Goal: Task Accomplishment & Management: Manage account settings

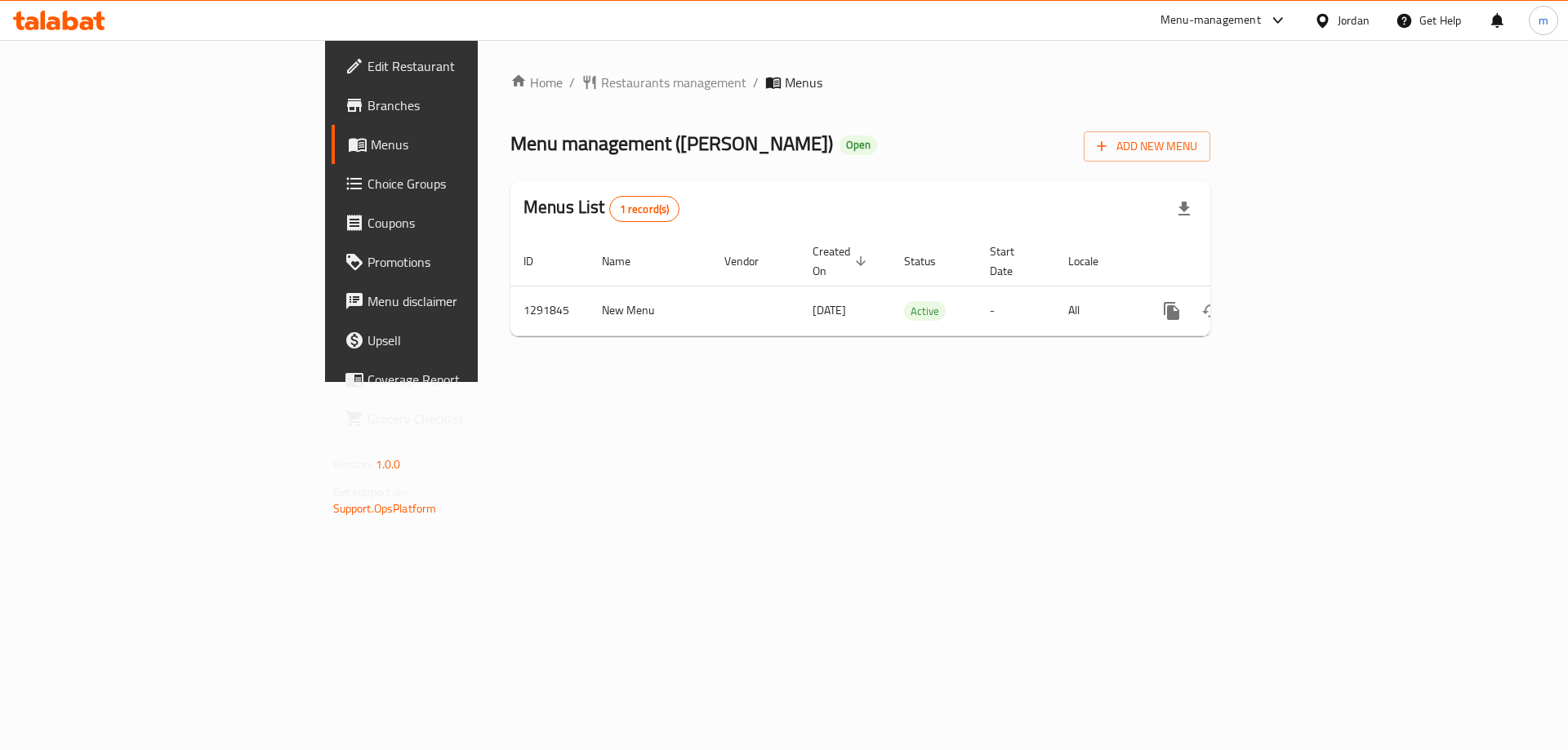
click at [331, 196] on link "Choice Groups" at bounding box center [459, 184] width 256 height 39
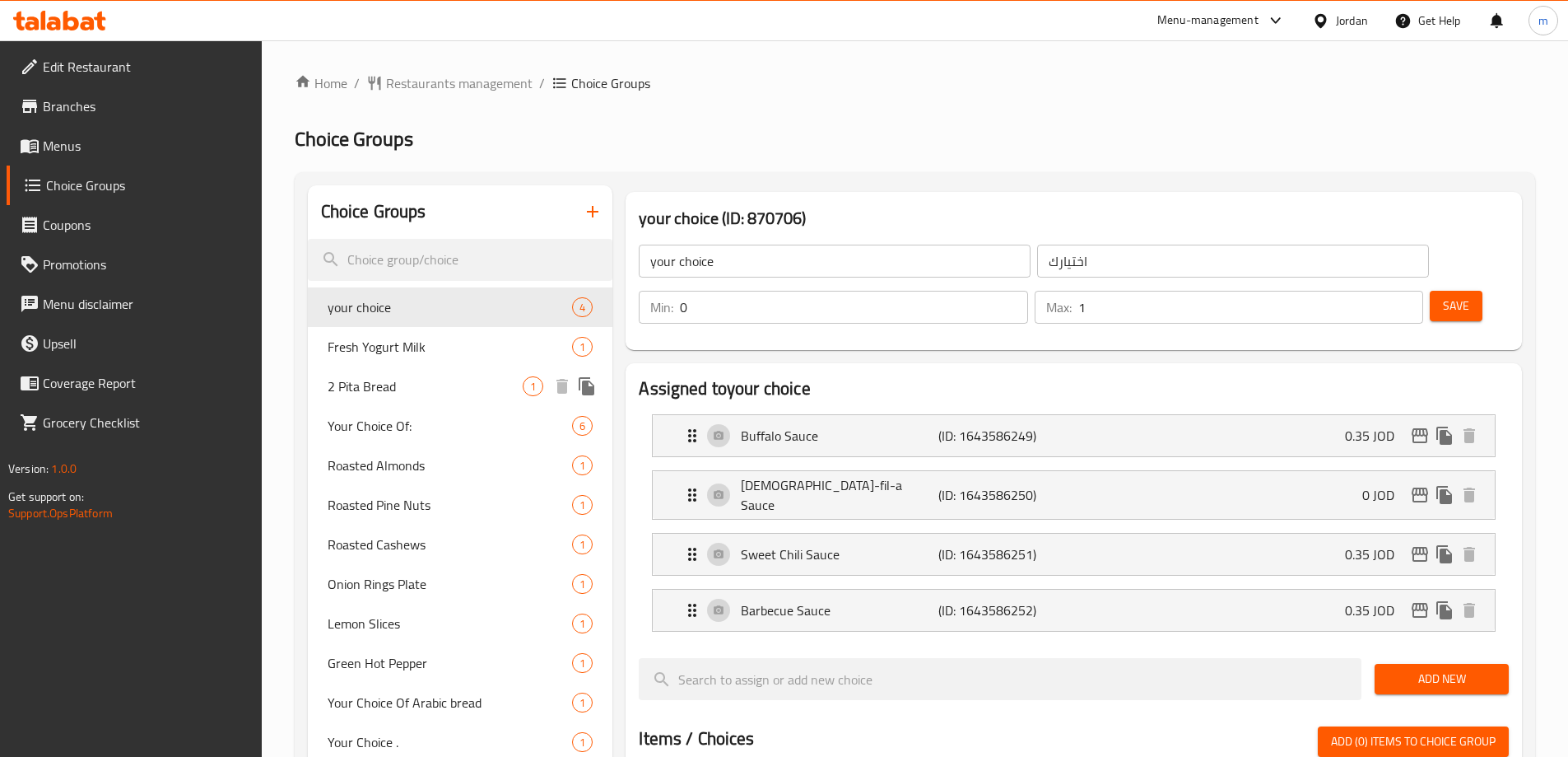
click at [410, 381] on span "2 Pita Bread" at bounding box center [425, 386] width 196 height 20
type input "2 Pita Bread"
type input "2 خبز بيتا"
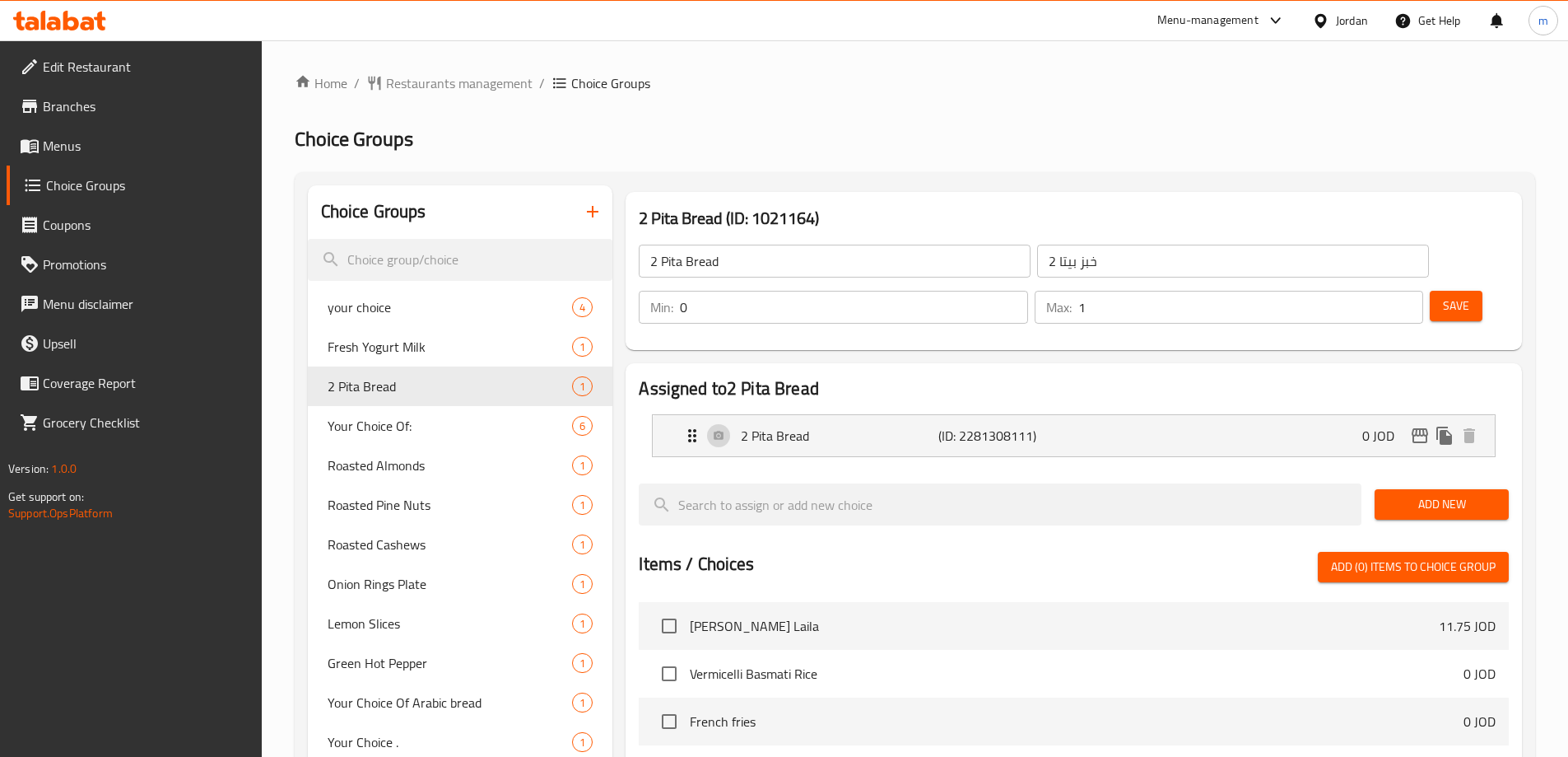
click at [921, 133] on h2 "Choice Groups" at bounding box center [915, 139] width 1241 height 26
click at [394, 464] on span "Roasted Almonds" at bounding box center [425, 465] width 196 height 20
type input "Roasted Almonds"
type input "لوز محمص"
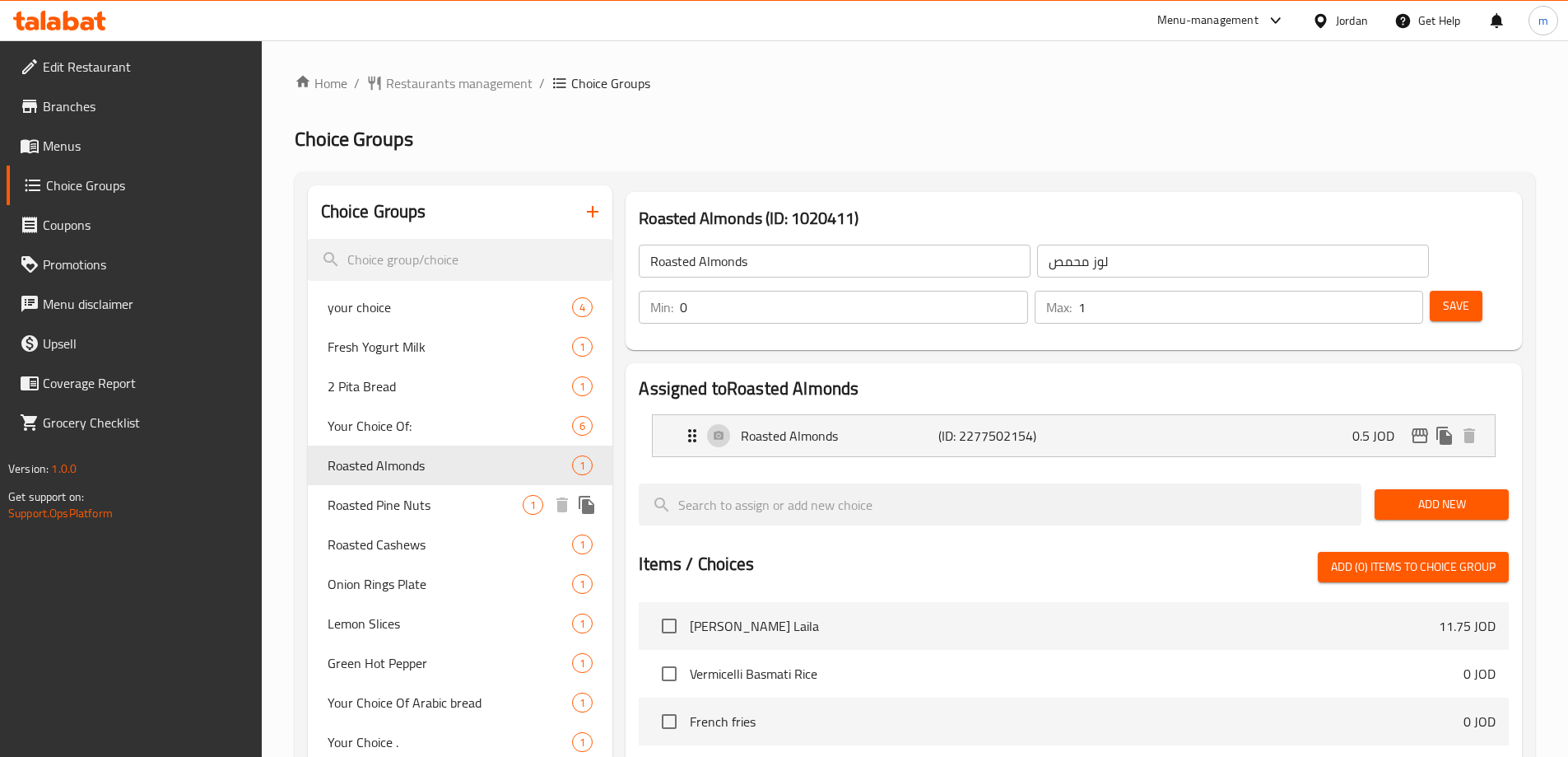
click at [388, 496] on span "Roasted Pine Nuts" at bounding box center [425, 505] width 196 height 20
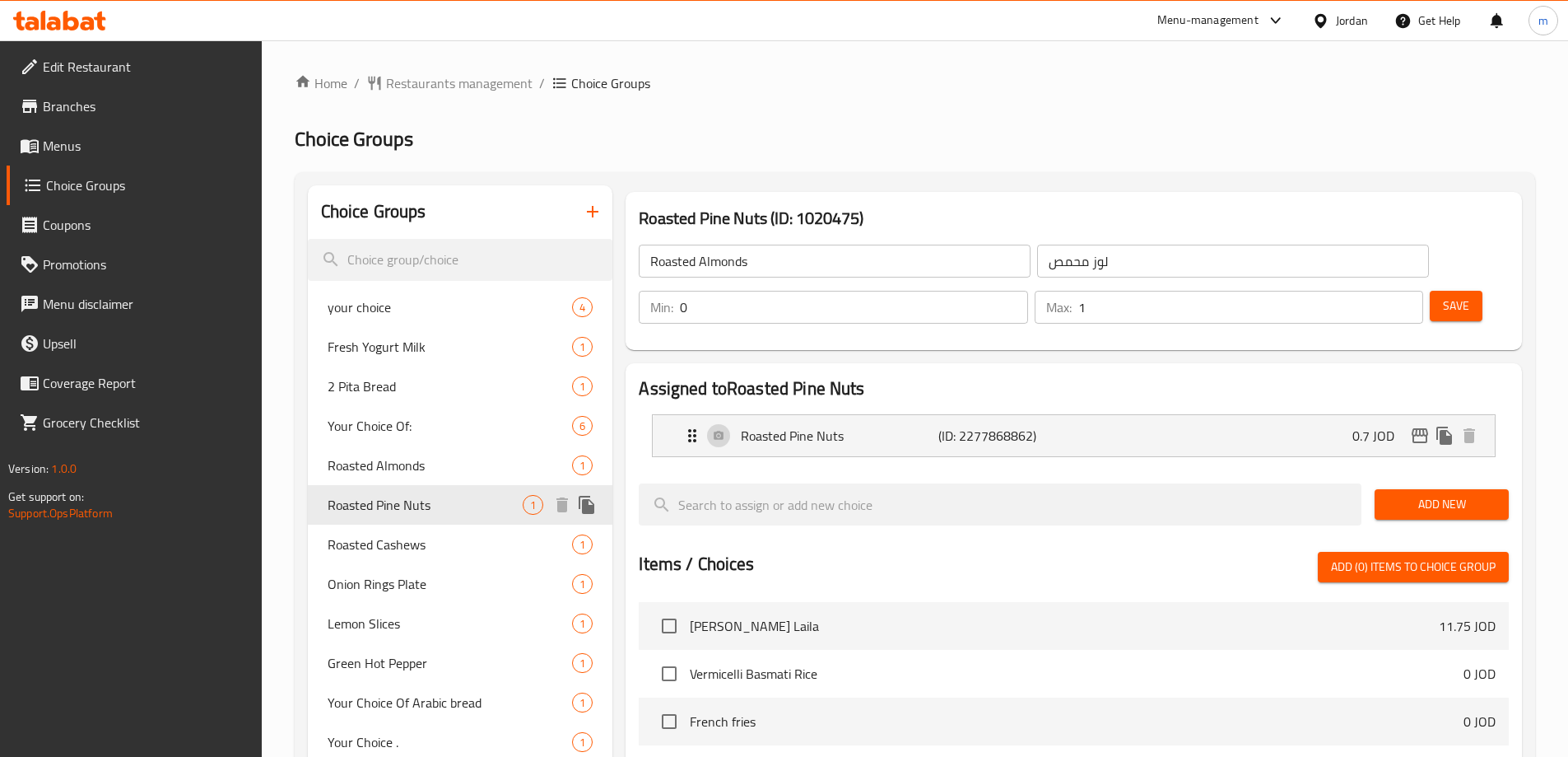
type input "Roasted Pine Nuts"
type input "صنوبر محمص"
click at [387, 544] on span "Roasted Cashews" at bounding box center [425, 544] width 196 height 20
type input "Roasted Cashews"
type input "كاجو محمص"
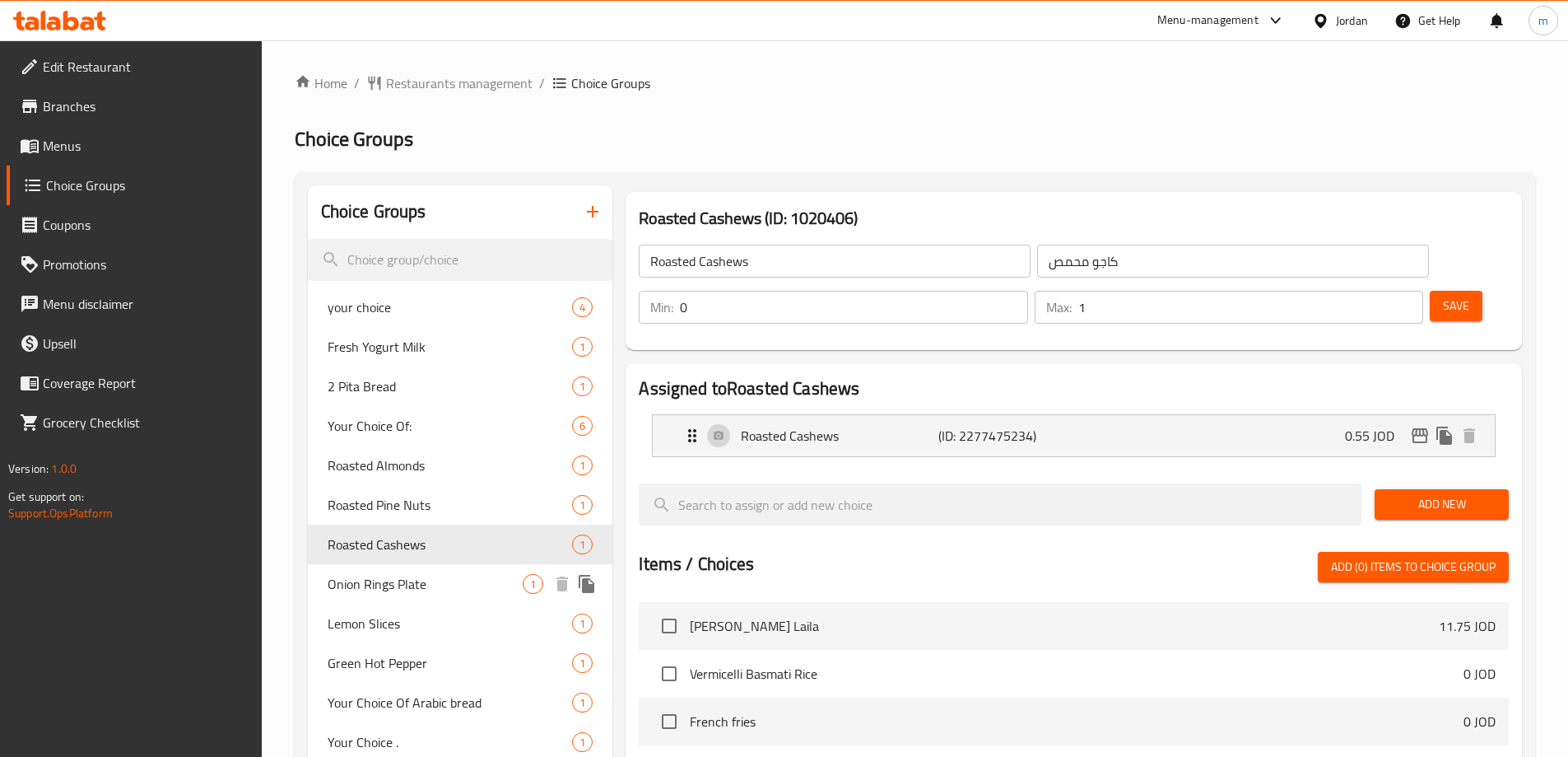
click at [424, 589] on span "Onion Rings Plate" at bounding box center [425, 583] width 196 height 20
type input "Onion Rings Plate"
type input "طبق حلقات بصل"
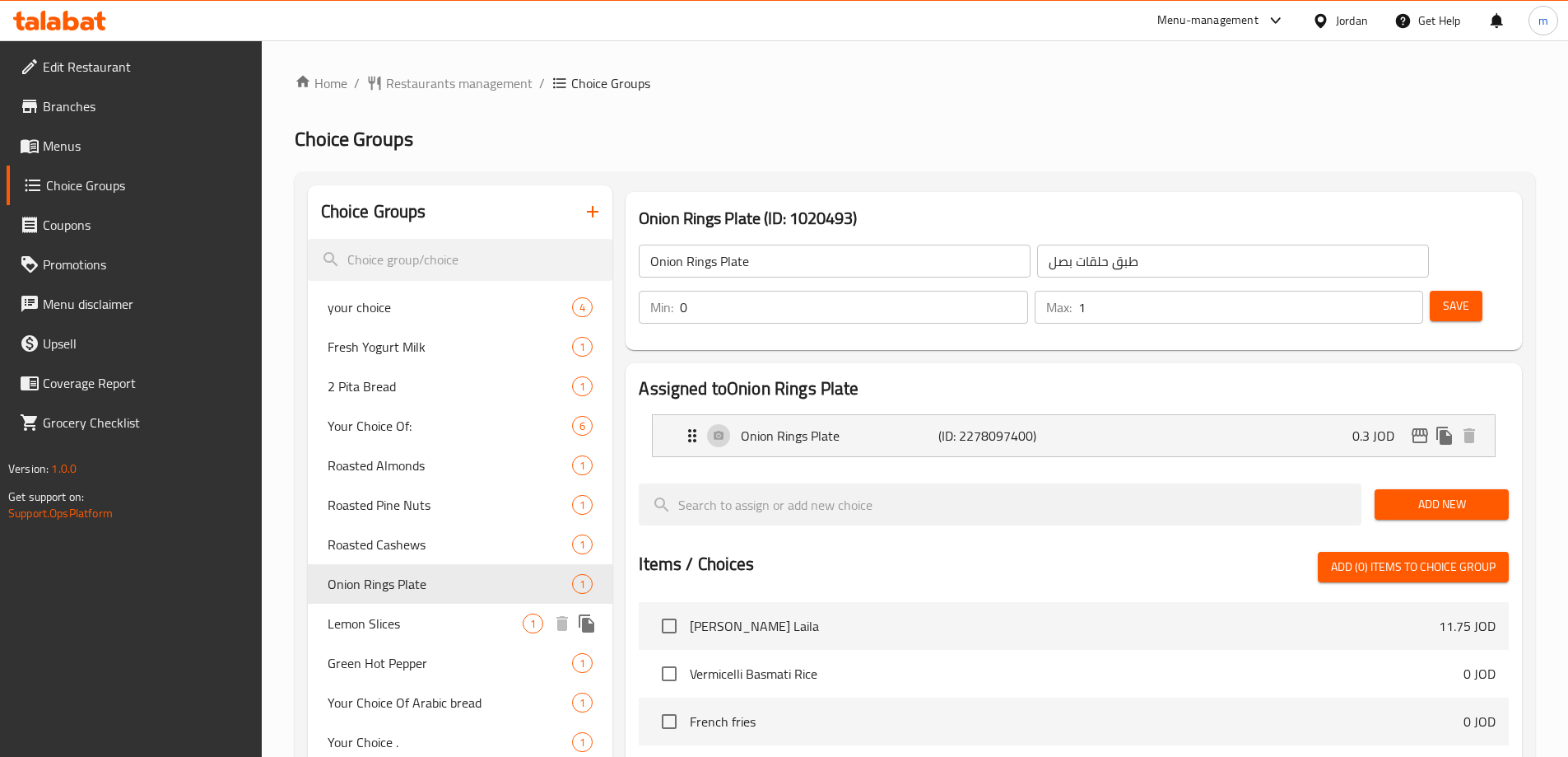
click at [393, 626] on span "Lemon Slices" at bounding box center [425, 624] width 196 height 20
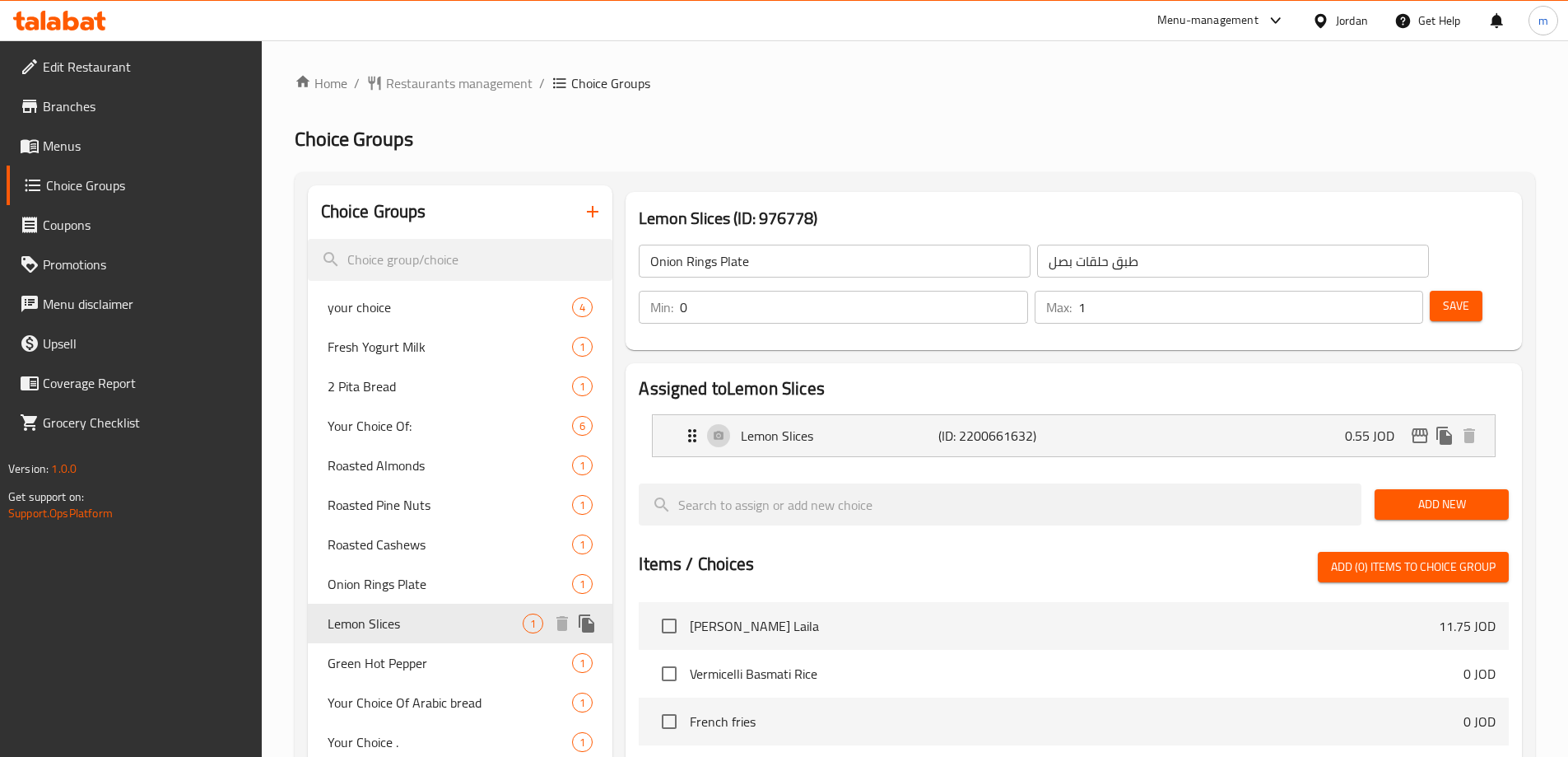
type input "Lemon Slices"
type input "[PERSON_NAME]"
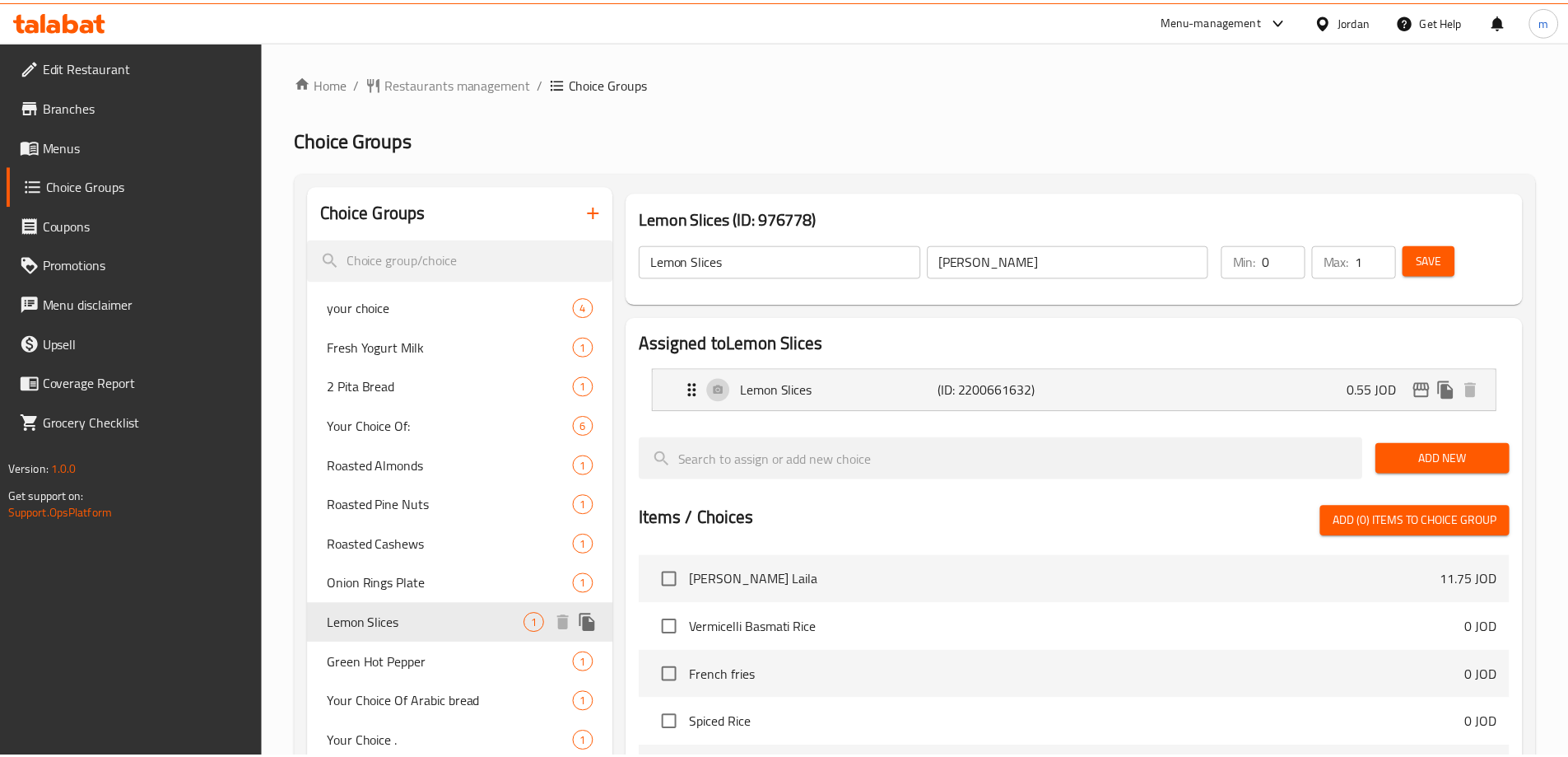
scroll to position [532, 0]
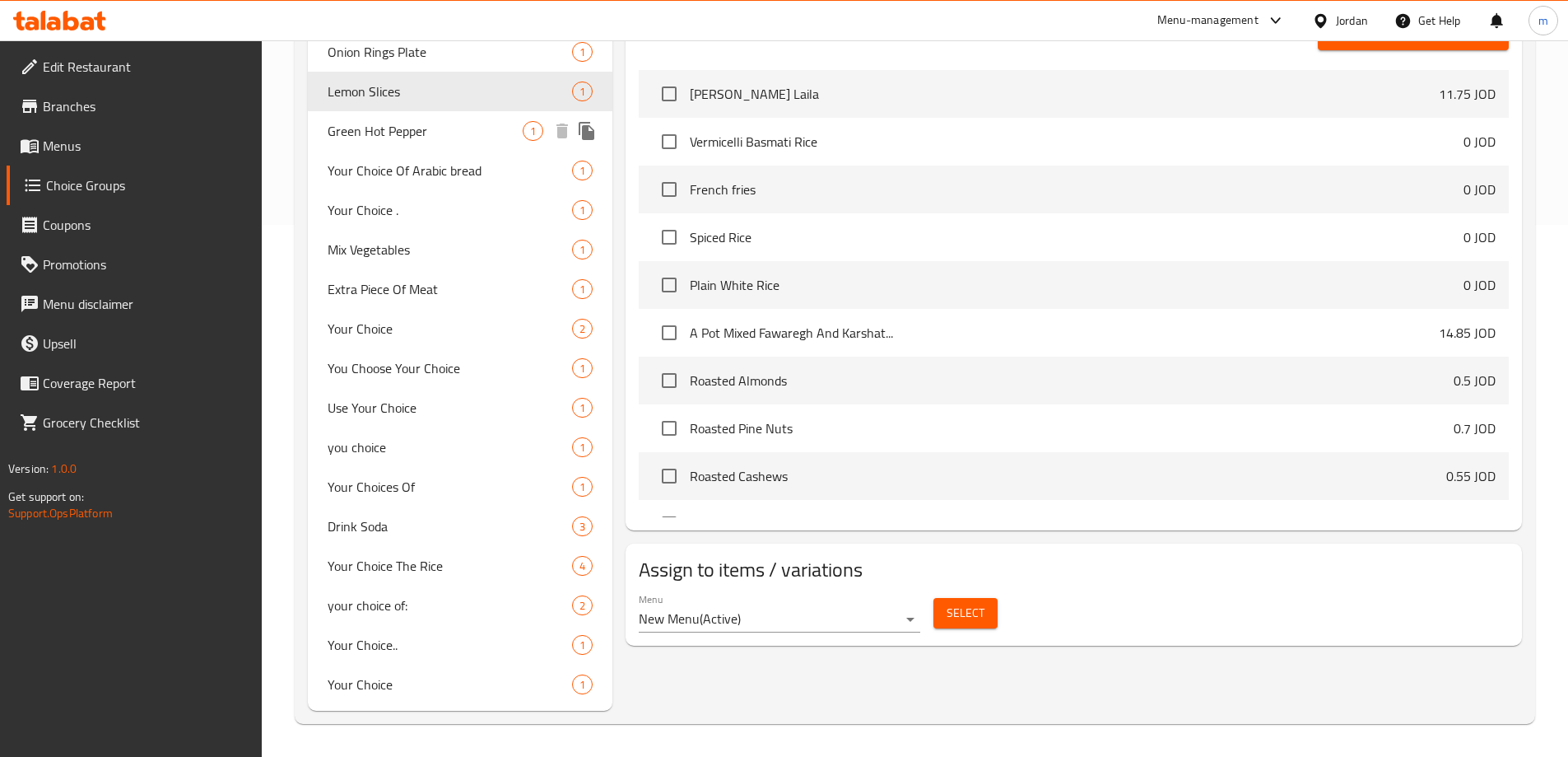
click at [392, 126] on span "Green Hot Pepper" at bounding box center [425, 130] width 196 height 20
type input "Green Hot Pepper"
type input "فلفل اخضر حار"
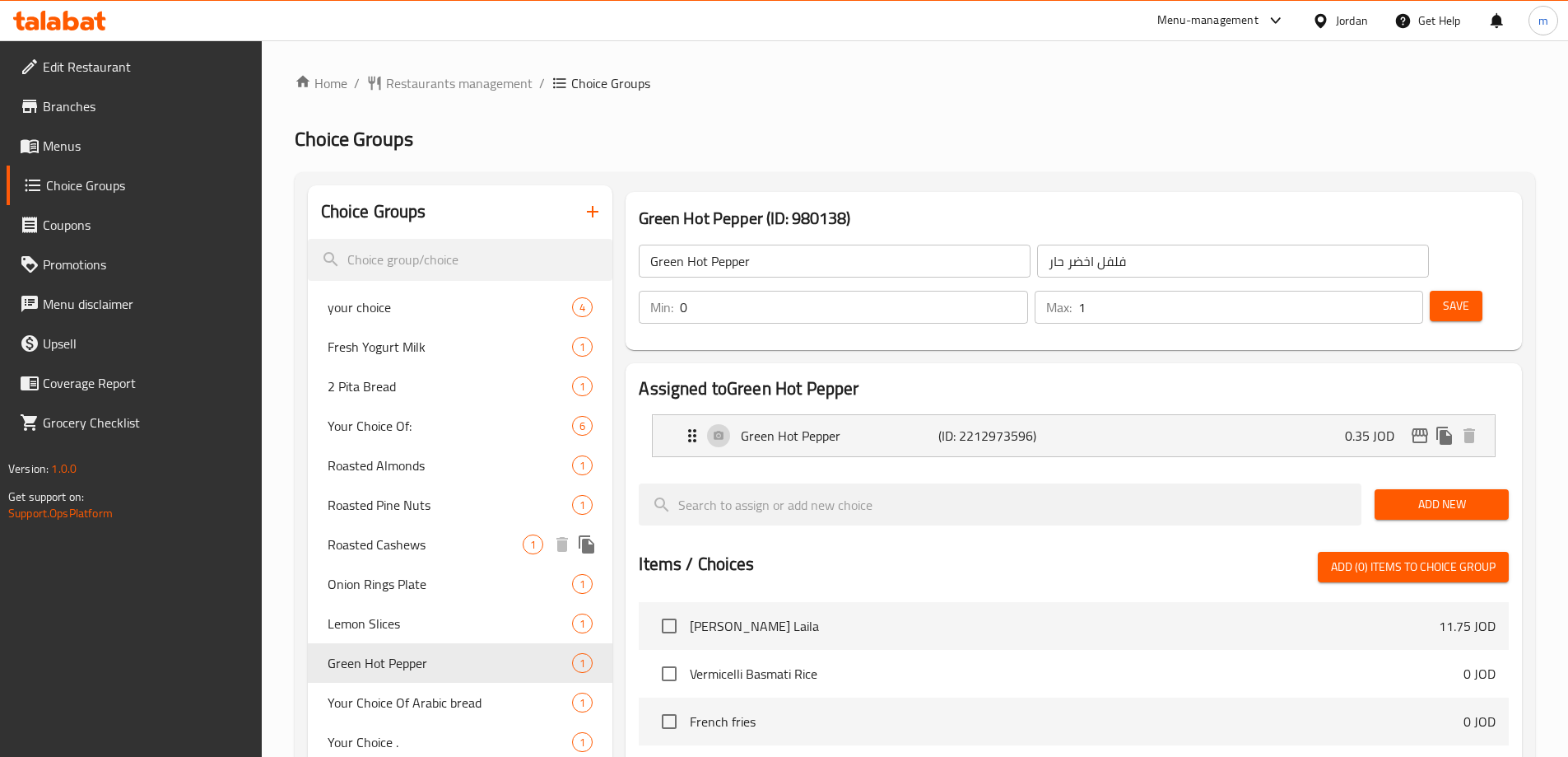
scroll to position [82, 0]
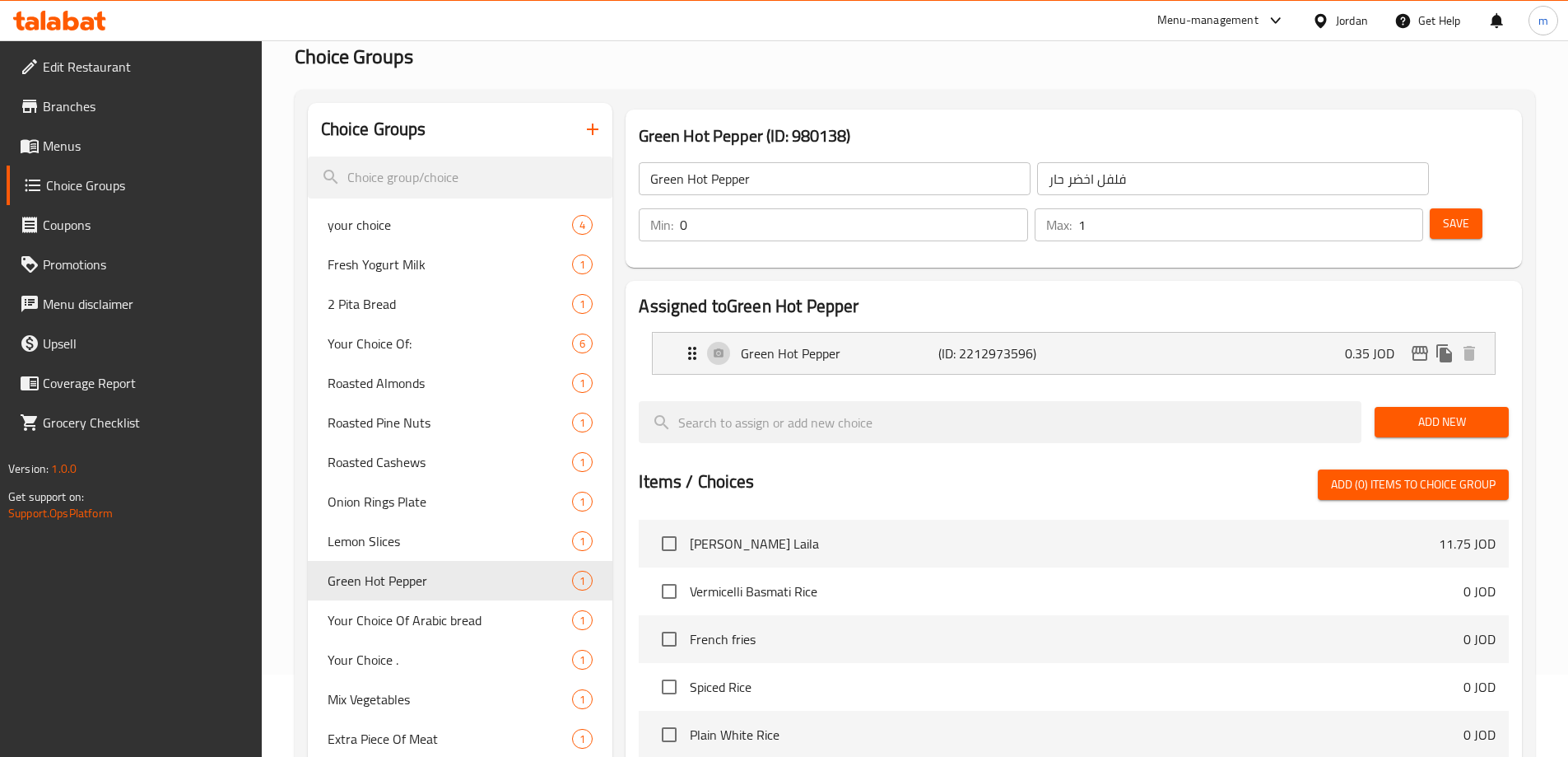
drag, startPoint x: 898, startPoint y: 92, endPoint x: 887, endPoint y: 105, distance: 17.0
click at [898, 92] on div "Choice Groups your choice 4 Fresh Yogurt Milk 1 2 Pita Bread 1 Your Choice Of: …" at bounding box center [915, 631] width 1241 height 1084
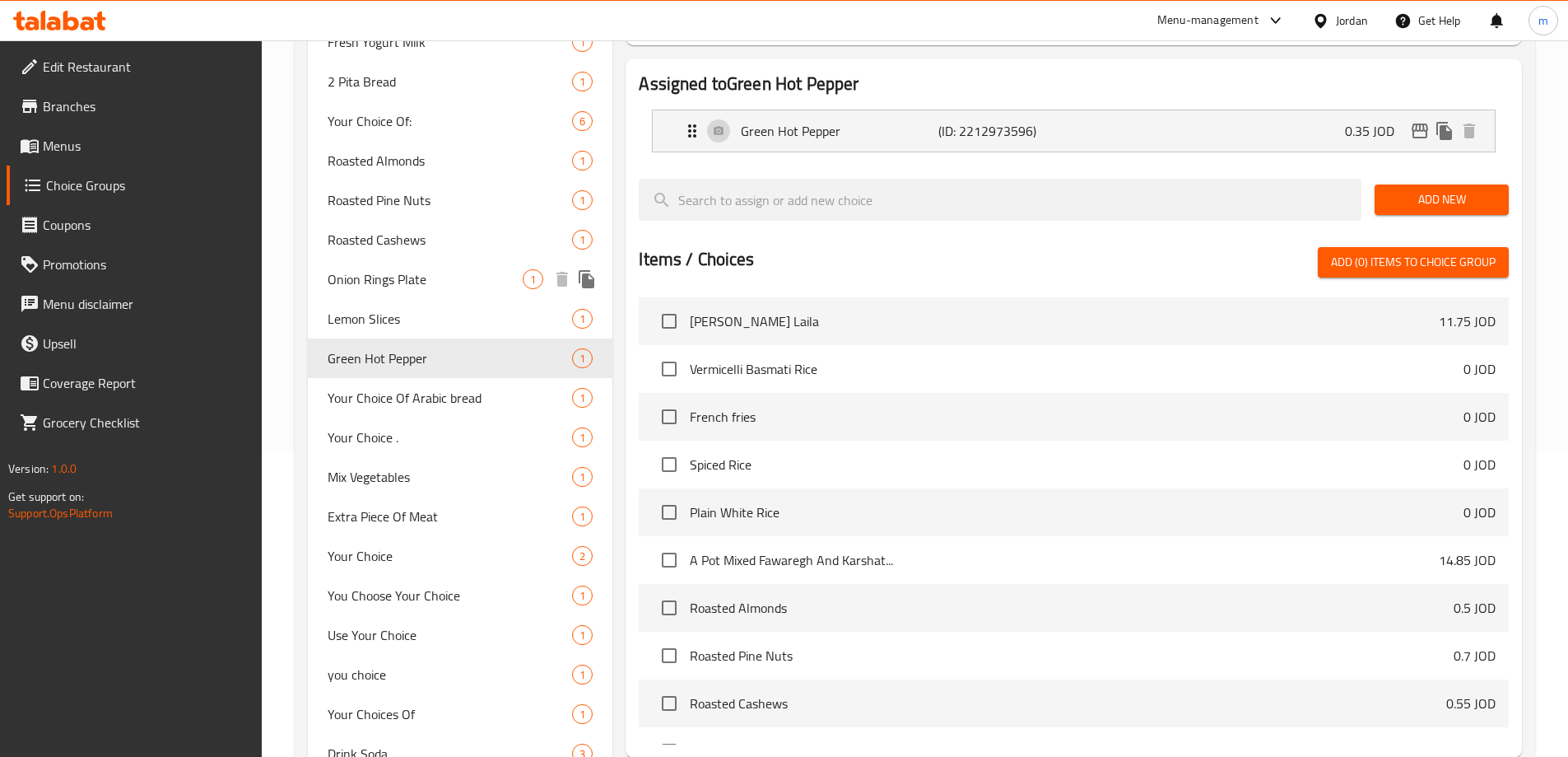
scroll to position [412, 0]
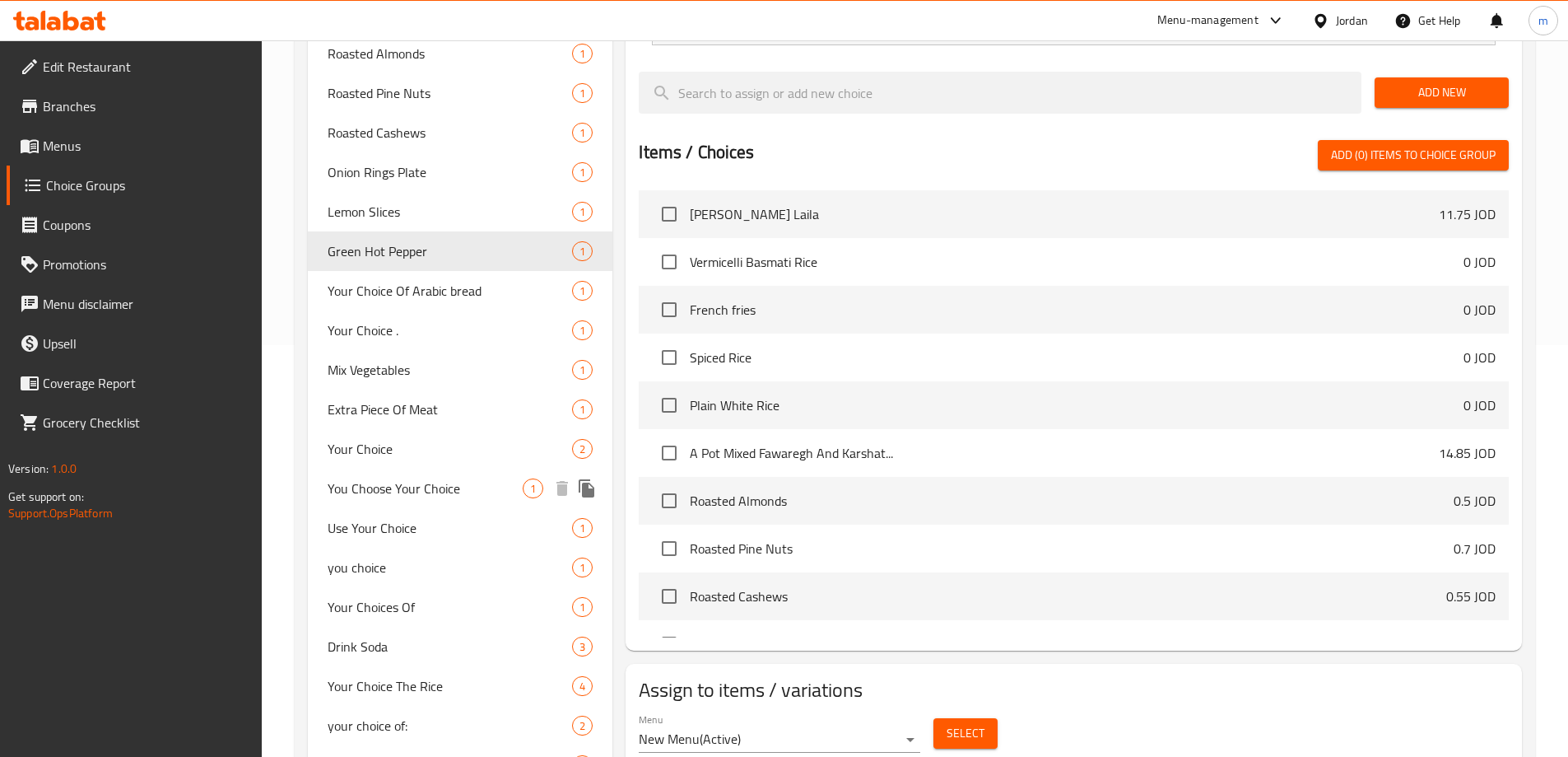
click at [381, 481] on span "You Choose Your Choice" at bounding box center [425, 488] width 196 height 20
type input "You Choose Your Choice"
type input "انت تختار اختياراتك"
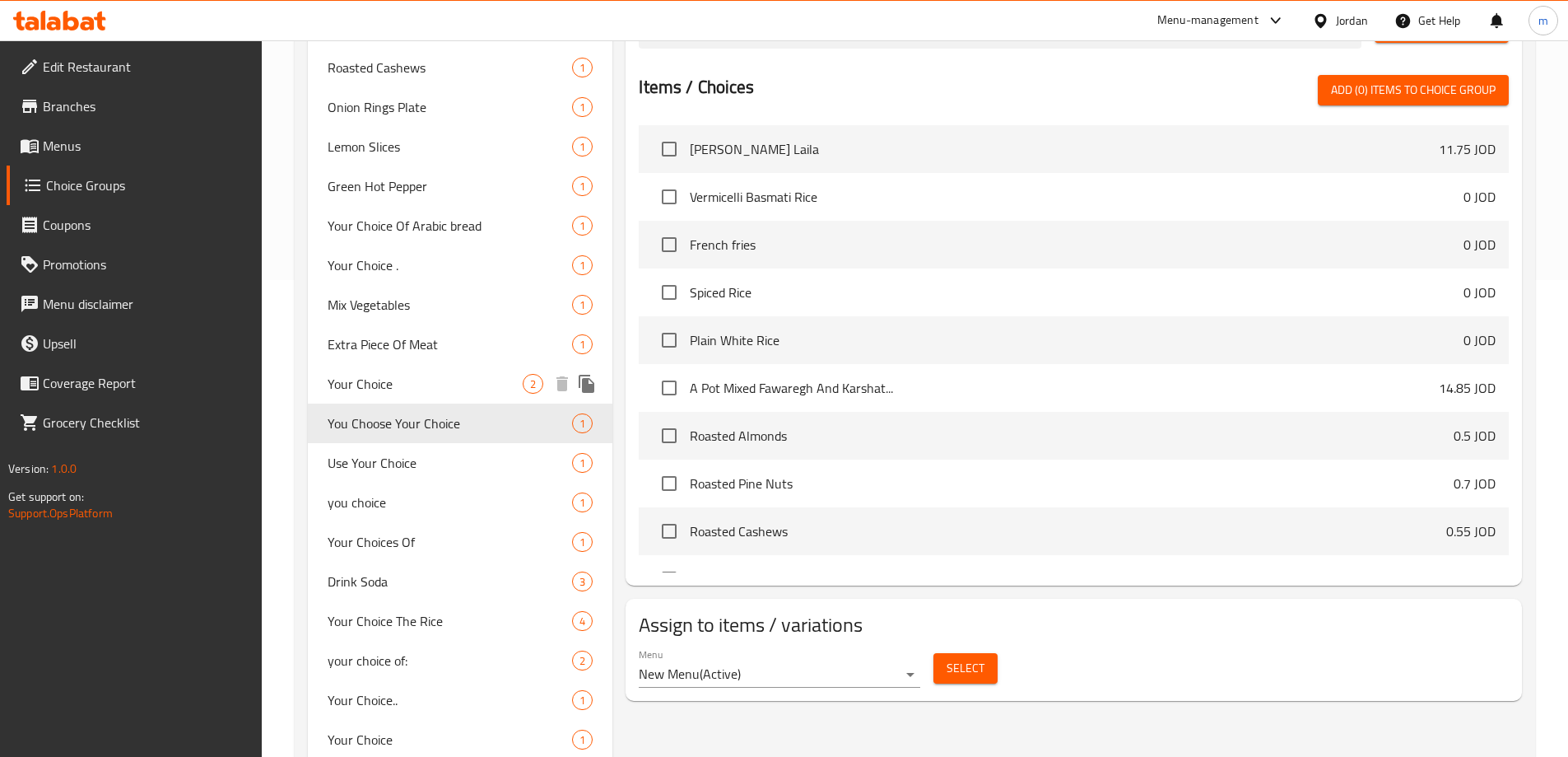
scroll to position [532, 0]
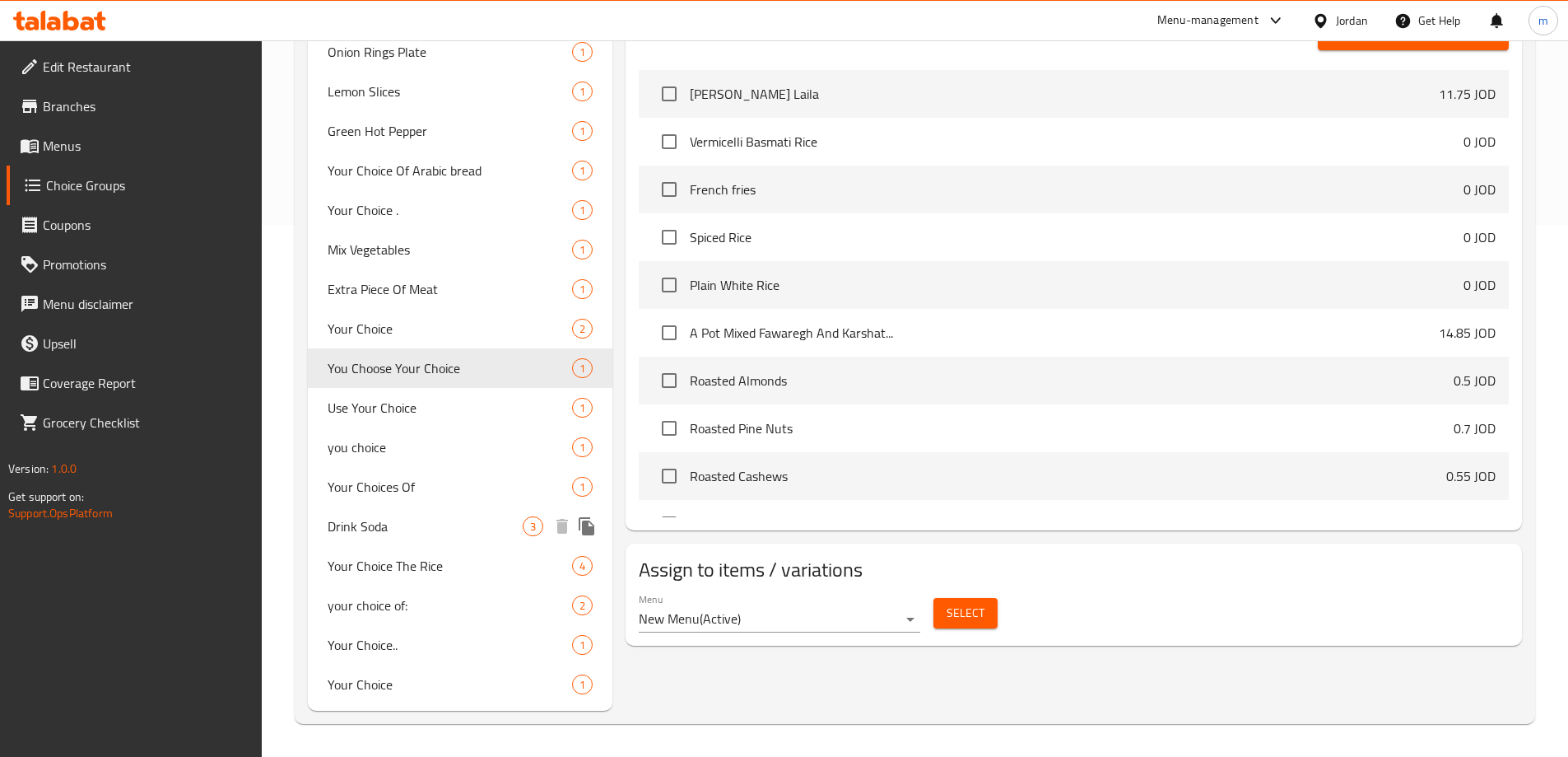
click at [405, 527] on span "Drink Soda" at bounding box center [425, 527] width 196 height 20
type input "Drink Soda"
type input "شرب الصودا"
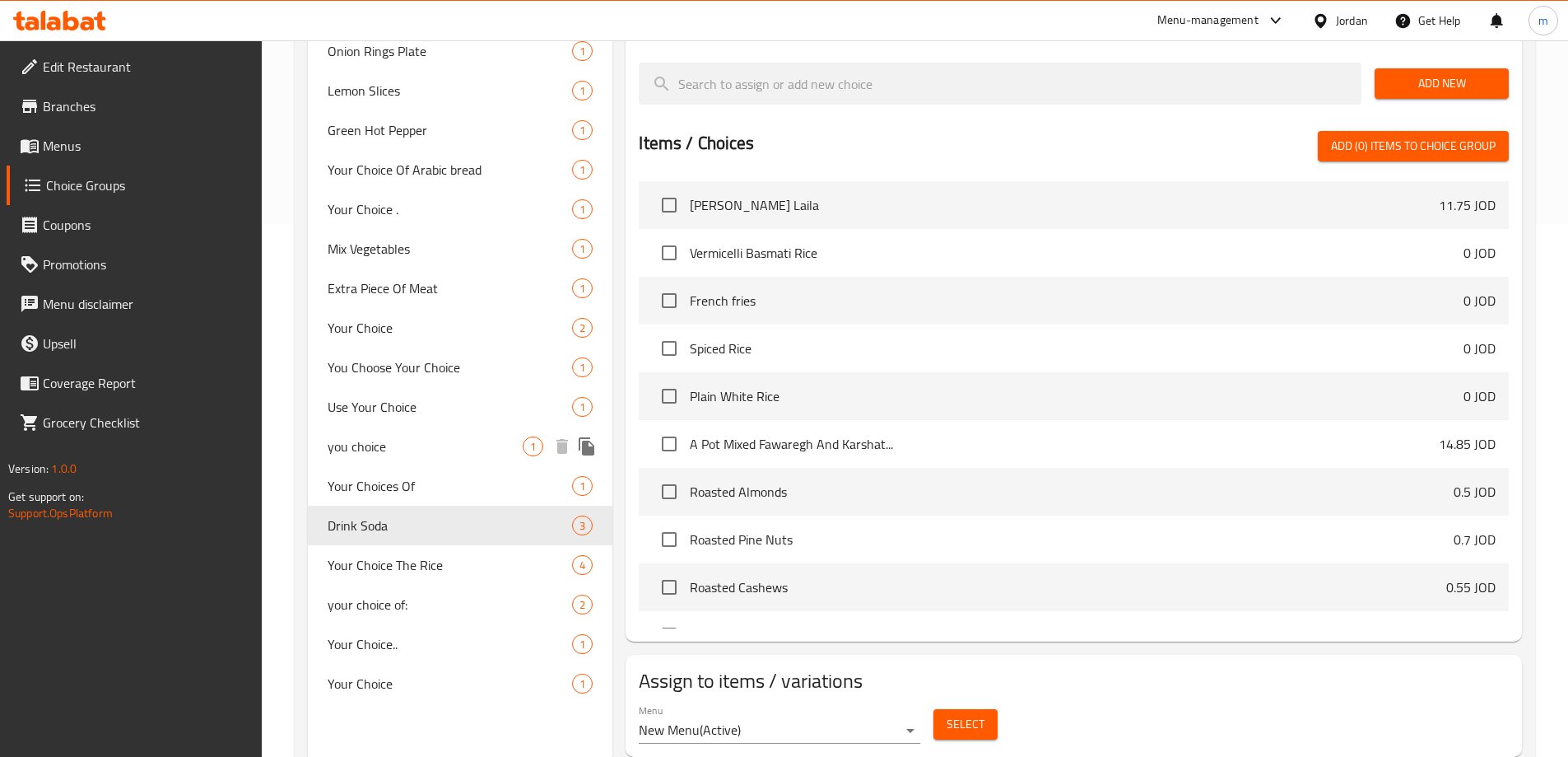
scroll to position [539, 0]
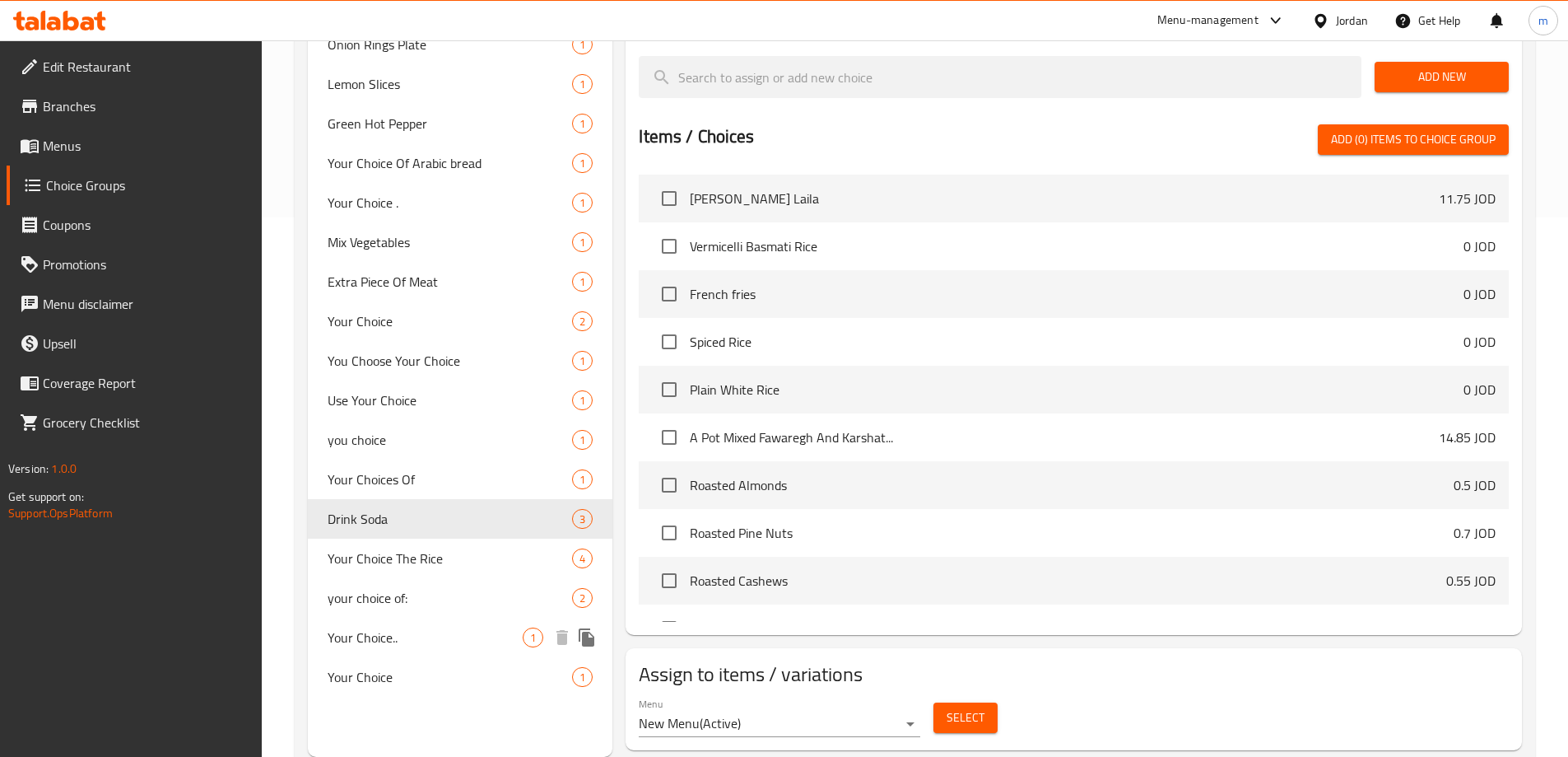
click at [419, 636] on span "Your Choice.." at bounding box center [425, 637] width 196 height 20
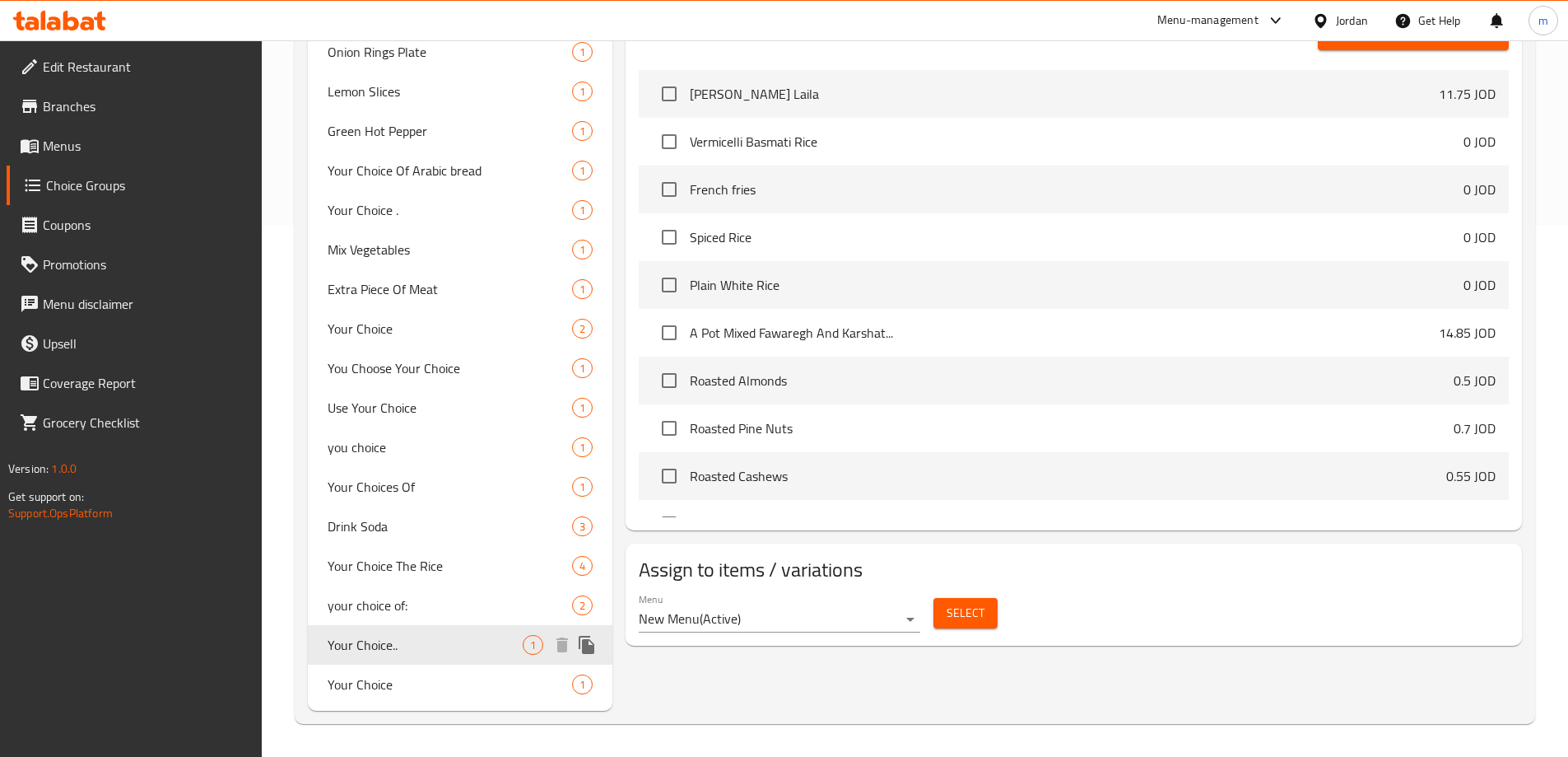
type input "Your Choice.."
type input "اختيارك.."
type input "1"
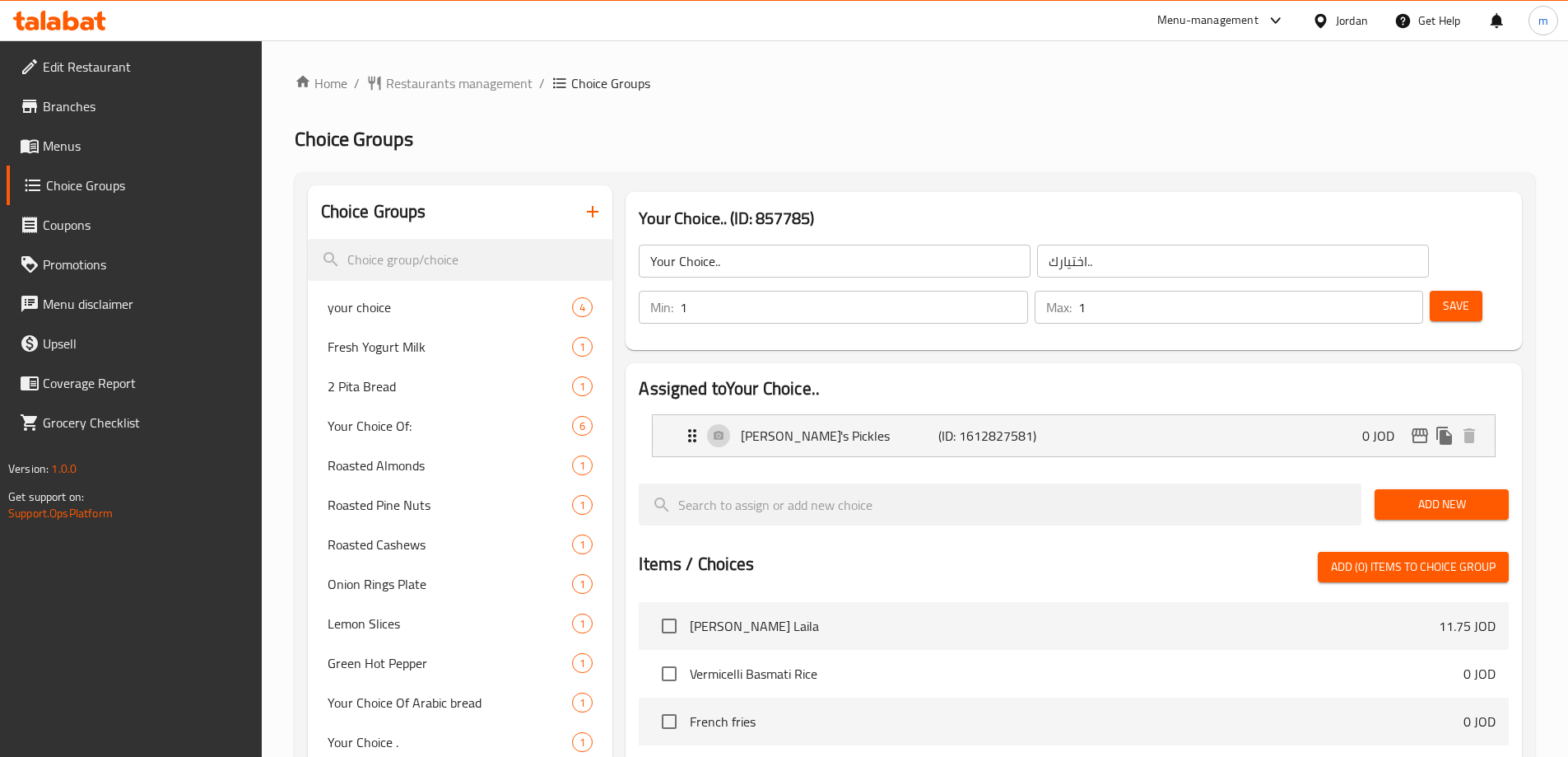
click at [999, 198] on div "Your Choice.. (ID: 857785) Your Choice.. ​ اختيارك.. ​ Min: 1 ​ Max: 1 ​ Save" at bounding box center [1073, 271] width 897 height 158
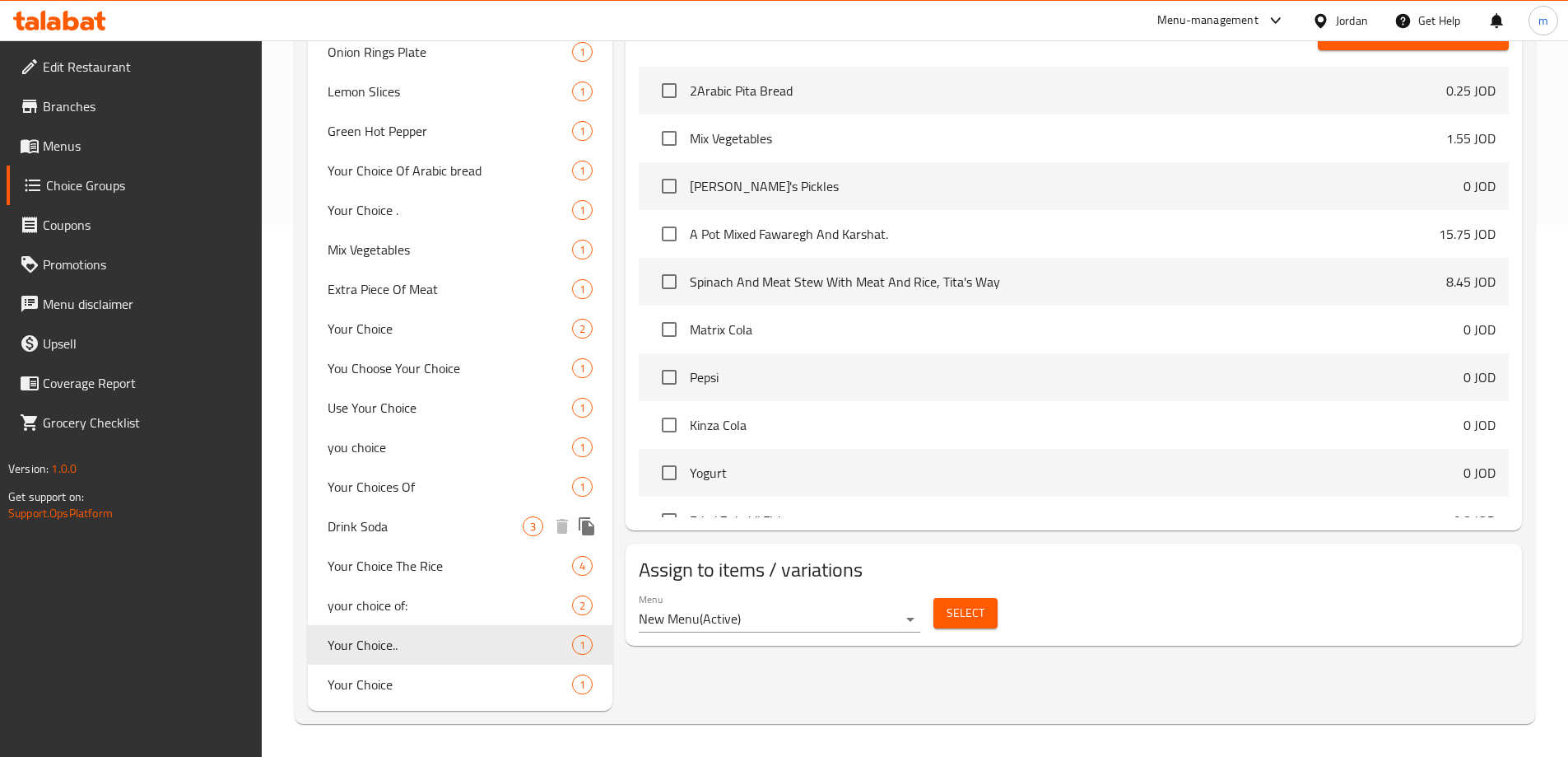
click at [439, 535] on span "Drink Soda" at bounding box center [425, 527] width 196 height 20
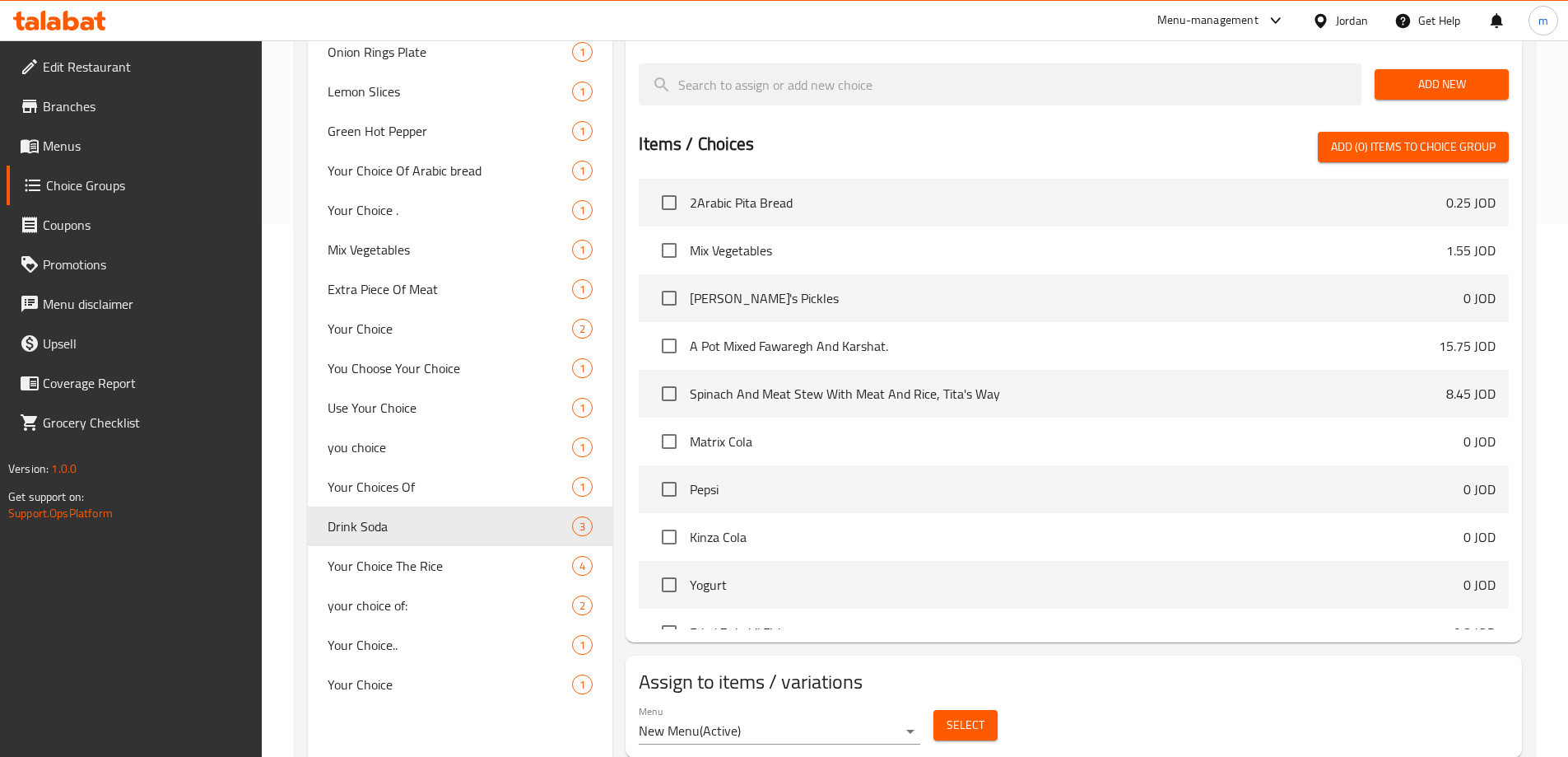
type input "Drink Soda"
type input "شرب الصودا"
type input "0"
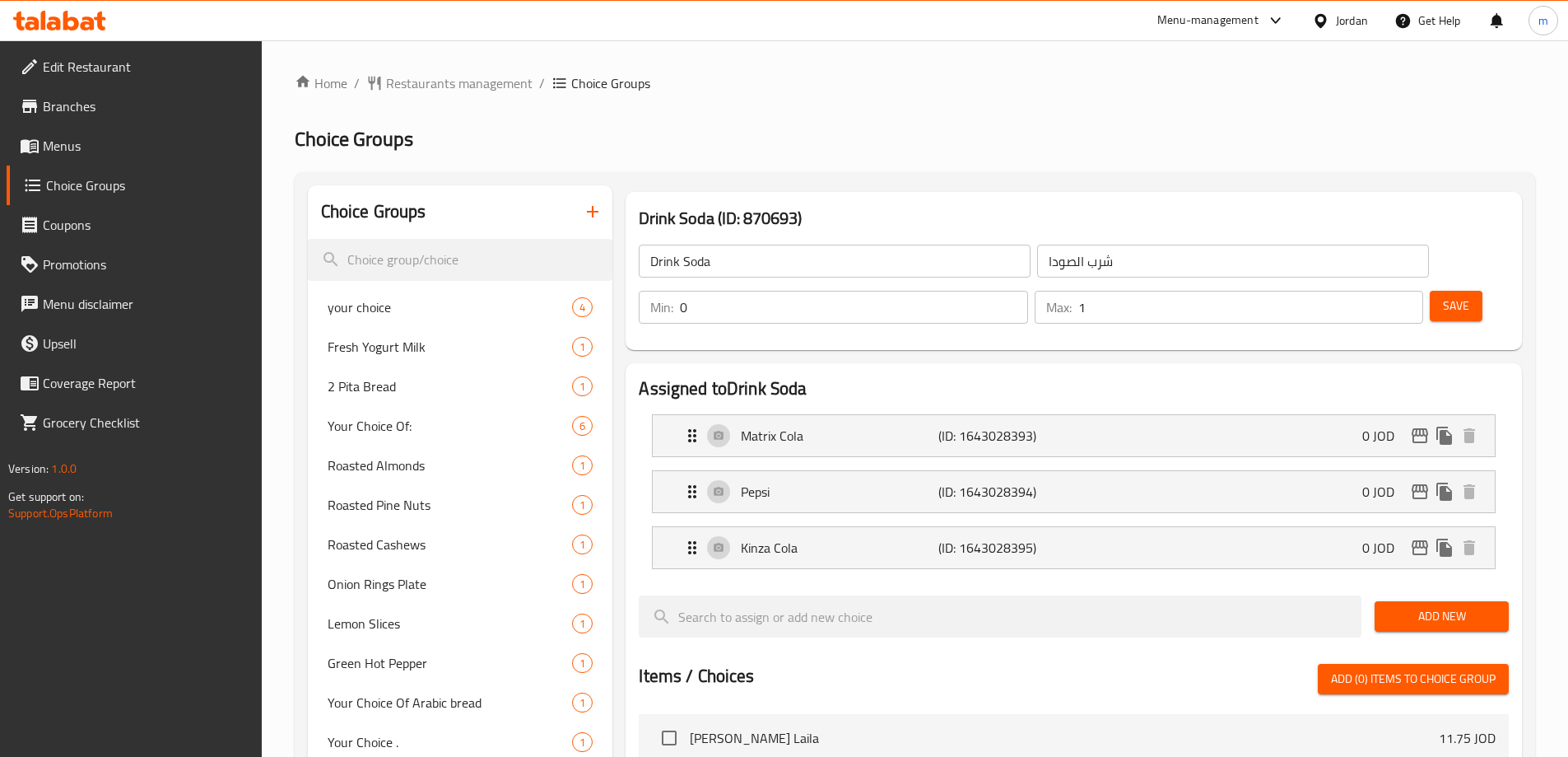
click at [1126, 177] on div "Choice Groups your choice 4 Fresh Yogurt Milk 1 2 Pita Bread 1 Your Choice Of: …" at bounding box center [915, 741] width 1241 height 1137
click at [1320, 28] on icon at bounding box center [1321, 22] width 18 height 18
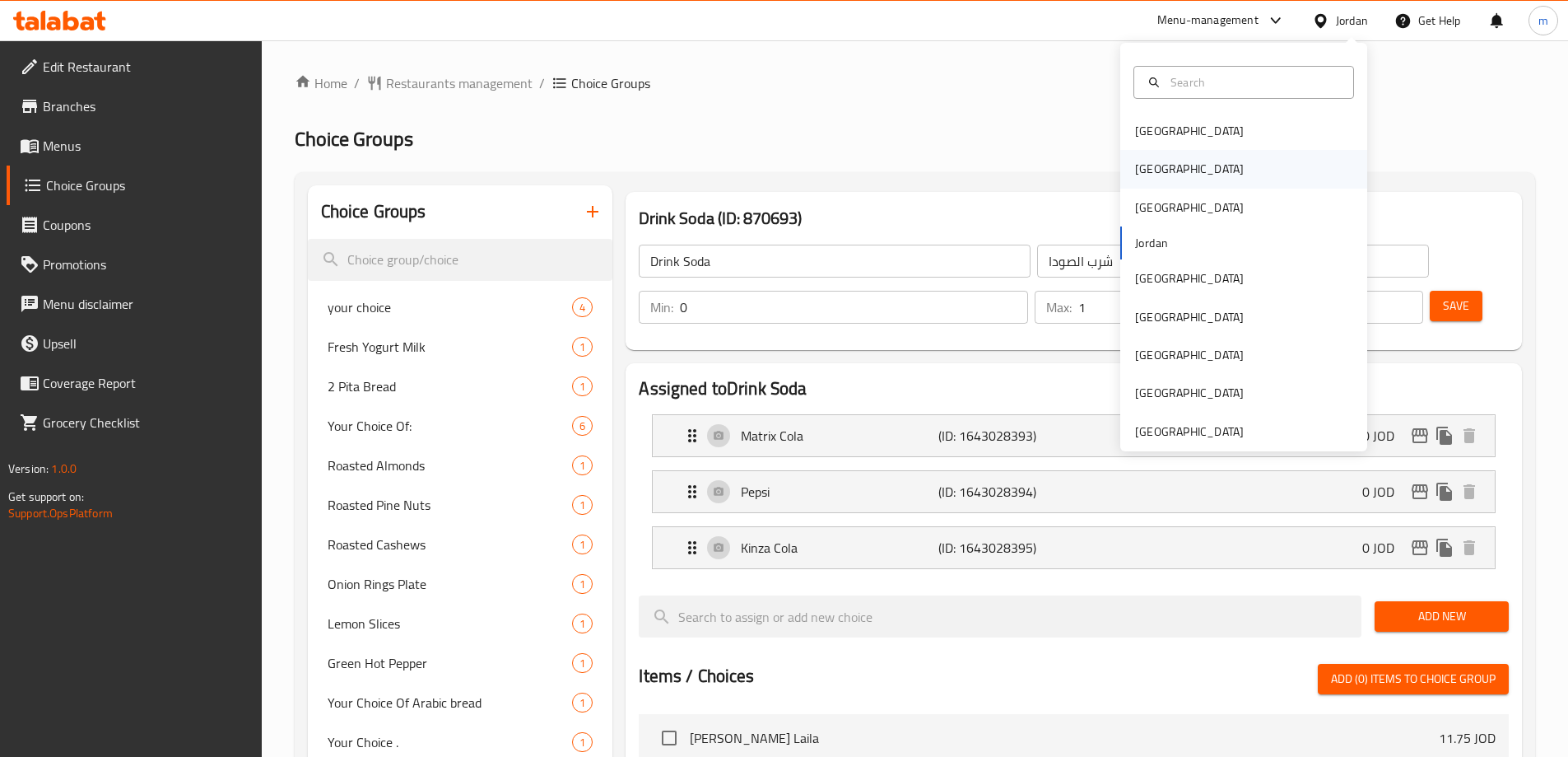
click at [1155, 169] on div "[GEOGRAPHIC_DATA]" at bounding box center [1190, 169] width 135 height 38
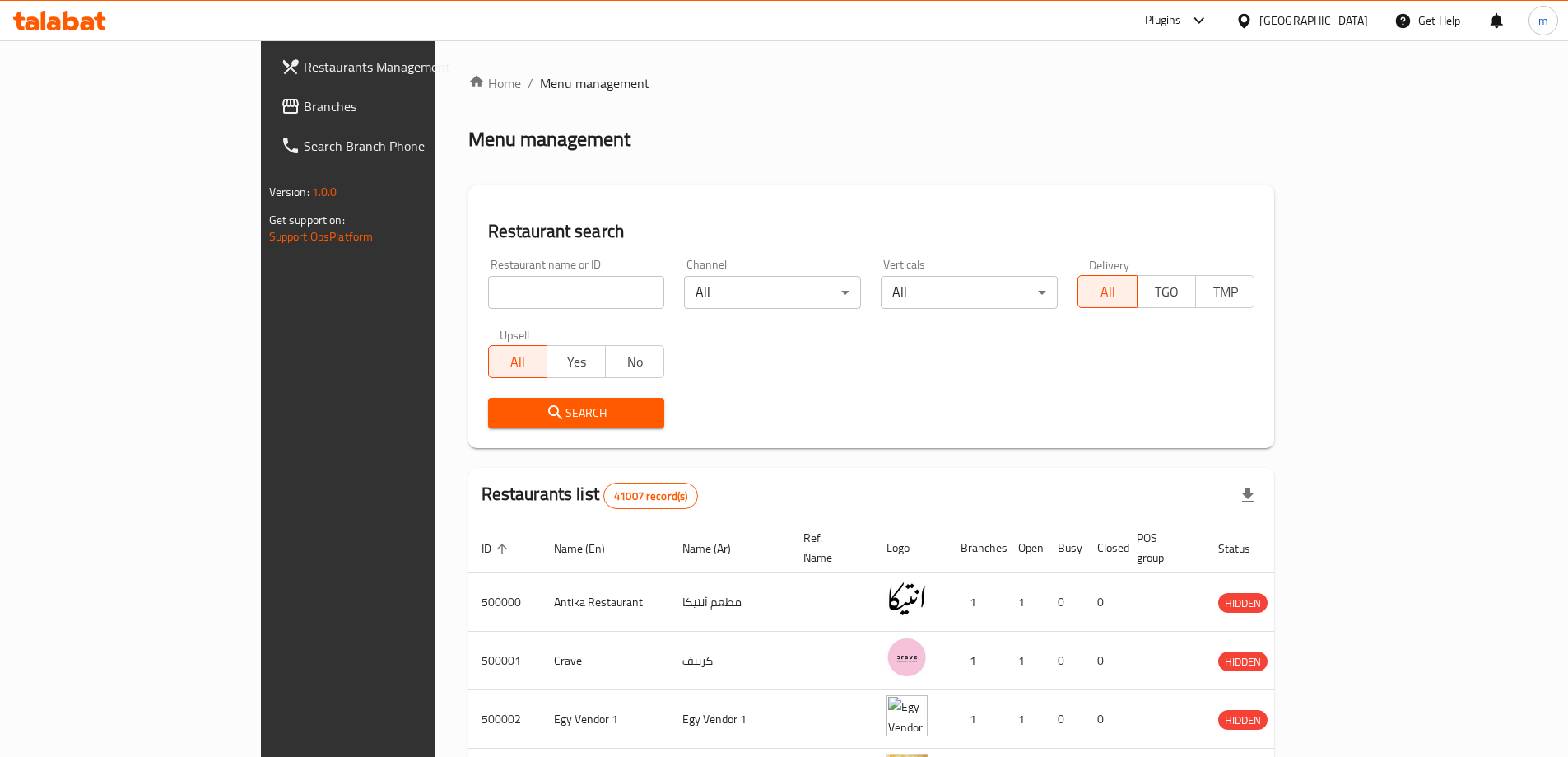
click at [304, 111] on span "Branches" at bounding box center [407, 106] width 206 height 20
